Goal: Transaction & Acquisition: Purchase product/service

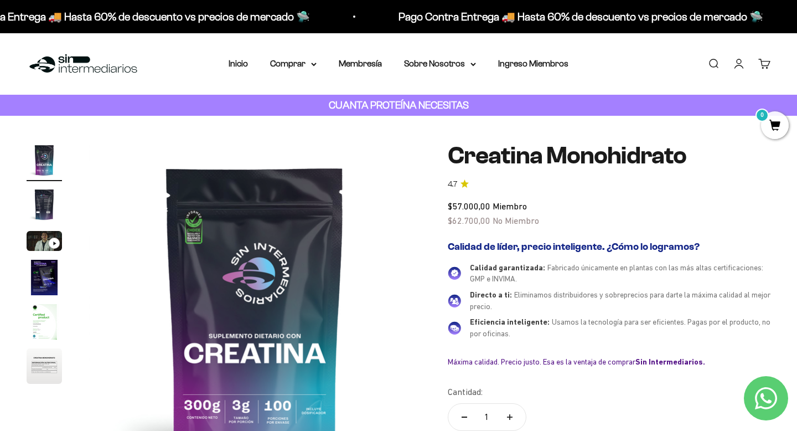
click at [50, 372] on img "Ir al artículo 6" at bounding box center [44, 365] width 35 height 35
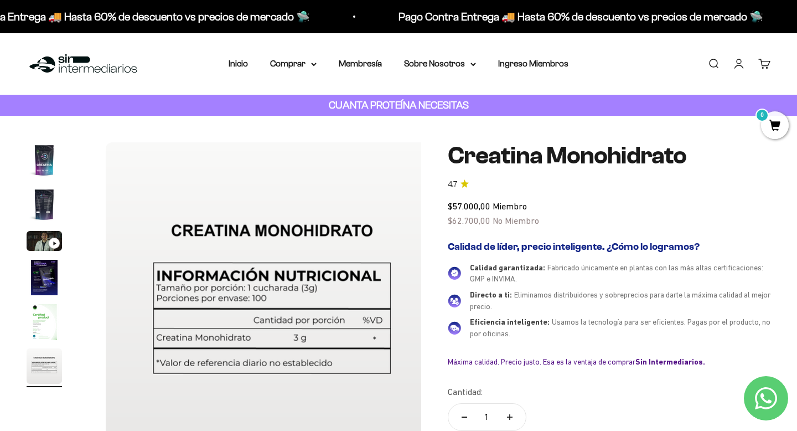
scroll to position [0, 1730]
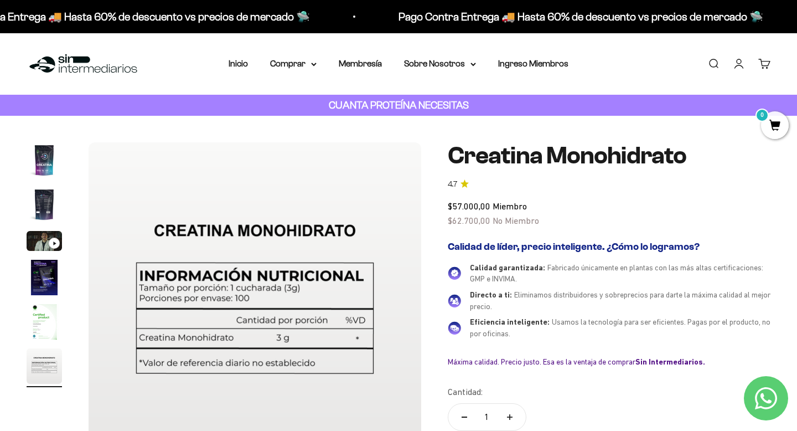
click at [53, 324] on img "Ir al artículo 5" at bounding box center [44, 321] width 35 height 35
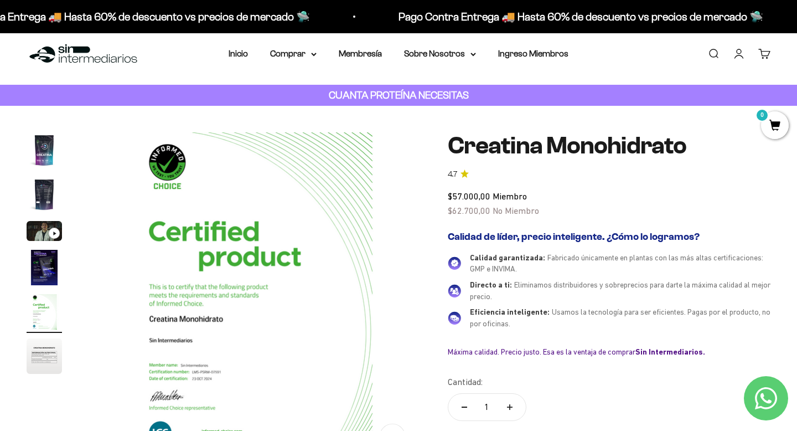
scroll to position [11, 0]
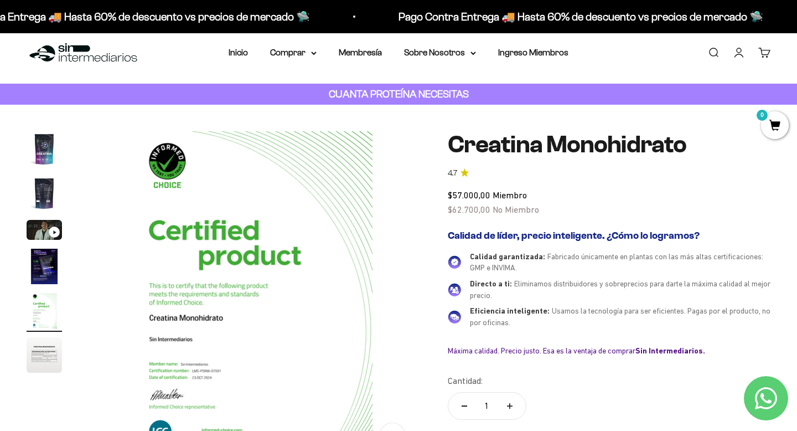
click at [25, 264] on div "Zoom Ir al artículo 1 Ir al artículo 2 Ir al artículo 3 Ir al artículo 4 Ir al …" at bounding box center [398, 312] width 797 height 414
click at [39, 267] on img "Ir al artículo 4" at bounding box center [44, 266] width 35 height 35
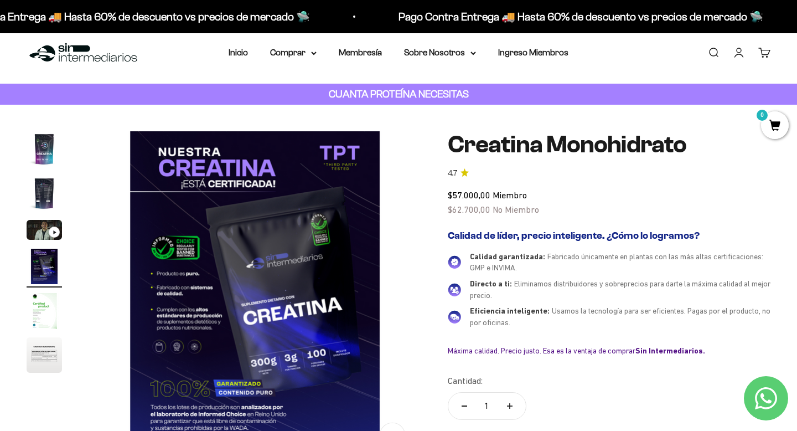
click at [39, 188] on img "Ir al artículo 2" at bounding box center [44, 193] width 35 height 35
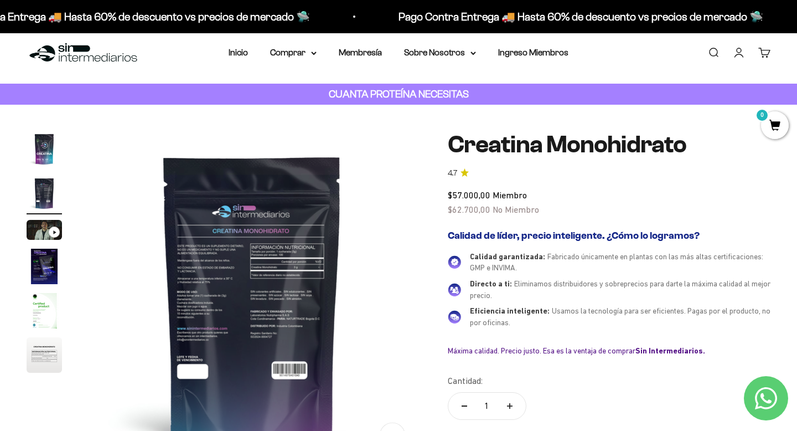
scroll to position [0, 346]
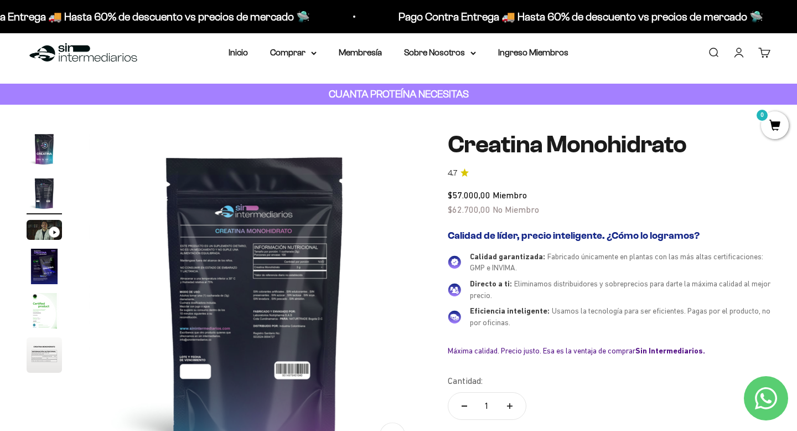
click at [202, 300] on img at bounding box center [255, 297] width 333 height 333
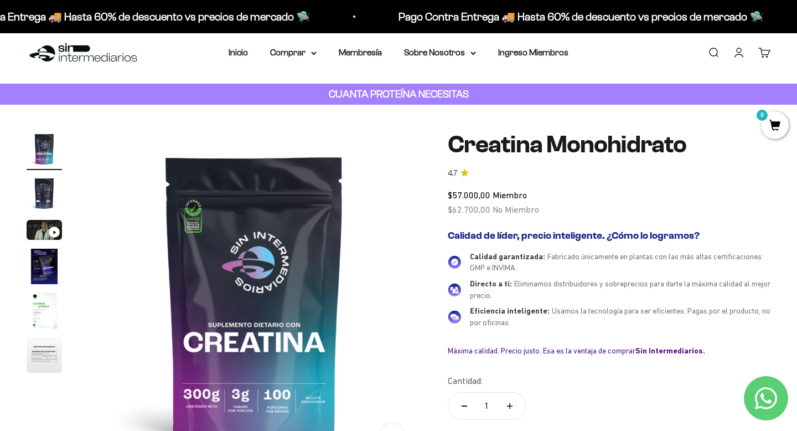
scroll to position [0, 0]
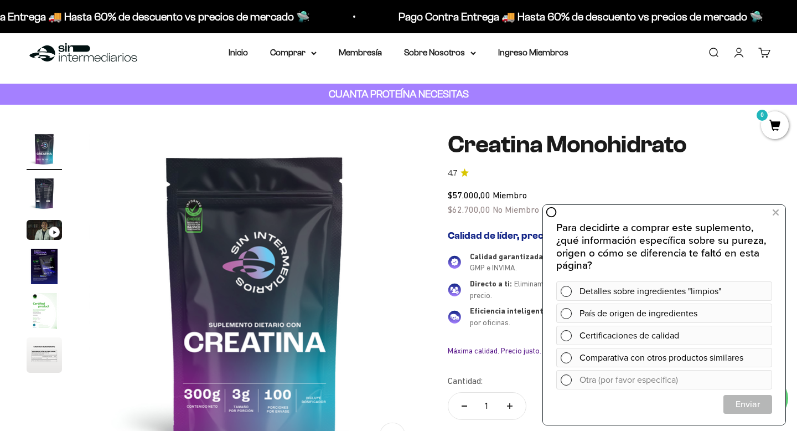
click at [47, 192] on img "Ir al artículo 2" at bounding box center [44, 193] width 35 height 35
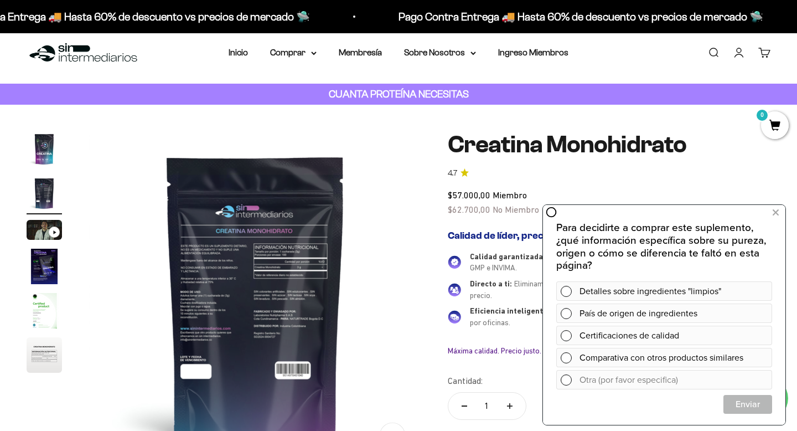
scroll to position [0, 346]
click at [780, 213] on button at bounding box center [776, 213] width 20 height 18
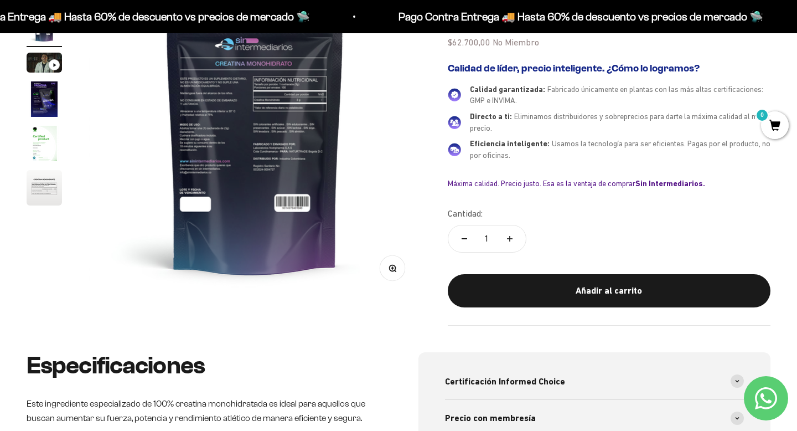
scroll to position [0, 0]
